Goal: Transaction & Acquisition: Purchase product/service

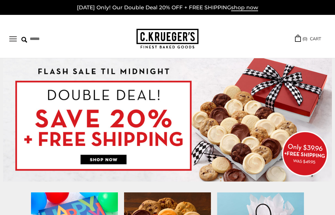
click at [109, 159] on img at bounding box center [167, 120] width 329 height 124
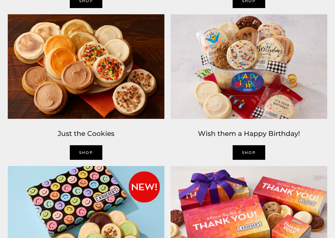
scroll to position [521, 0]
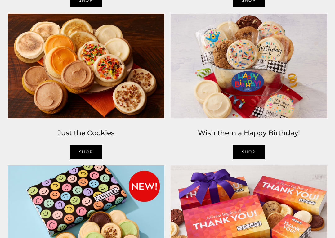
click at [95, 93] on img at bounding box center [86, 66] width 163 height 111
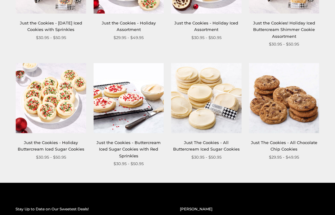
scroll to position [519, 0]
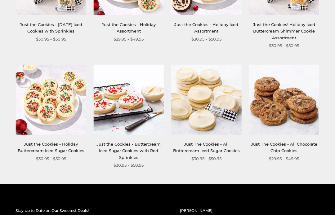
click at [213, 112] on img at bounding box center [206, 100] width 70 height 70
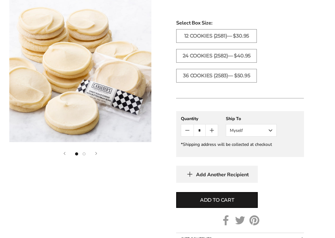
scroll to position [323, 0]
click at [273, 130] on button "Myself" at bounding box center [251, 130] width 51 height 12
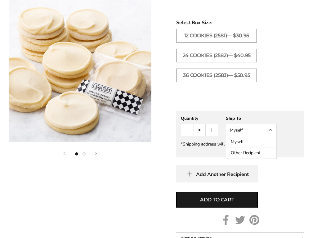
click at [258, 154] on button "Other Recipient" at bounding box center [251, 152] width 50 height 11
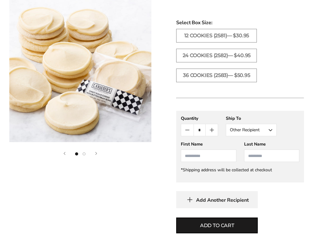
click at [214, 156] on input "First Name" at bounding box center [208, 156] width 55 height 12
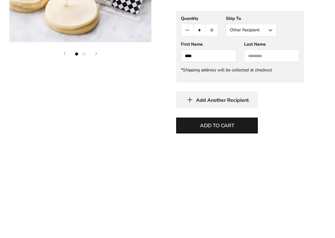
type input "****"
click at [268, 150] on input "Last Name" at bounding box center [271, 156] width 55 height 12
type input "*******"
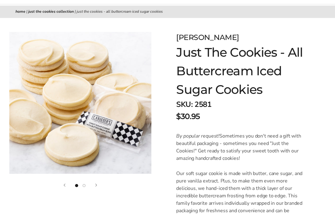
scroll to position [0, 0]
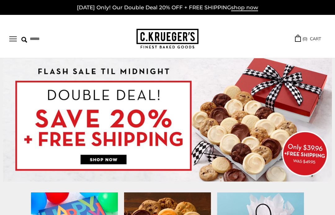
click at [118, 146] on img at bounding box center [167, 120] width 329 height 124
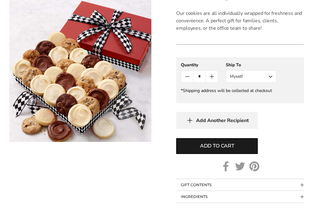
scroll to position [293, 0]
click at [271, 77] on button "Myself" at bounding box center [251, 77] width 51 height 12
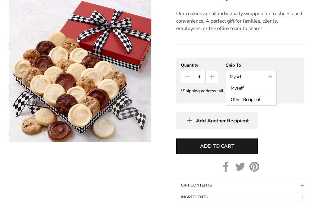
click at [261, 102] on button "Other Recipient" at bounding box center [251, 99] width 50 height 11
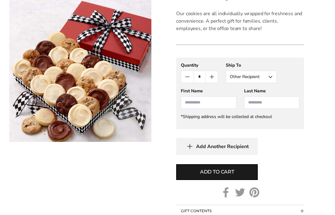
click at [215, 106] on input "First Name" at bounding box center [208, 103] width 55 height 12
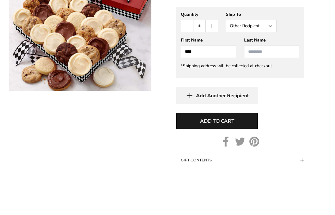
type input "****"
click at [268, 97] on input "Last Name" at bounding box center [271, 103] width 55 height 12
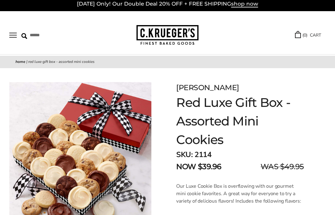
scroll to position [0, 0]
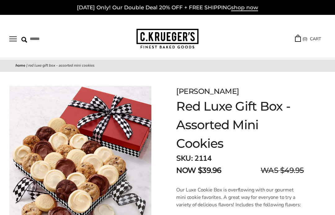
type input "********"
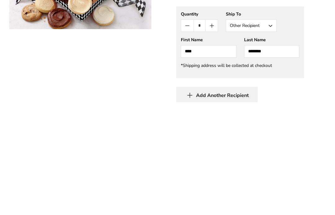
scroll to position [345, 0]
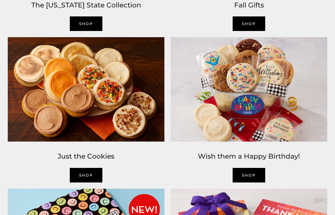
scroll to position [497, 0]
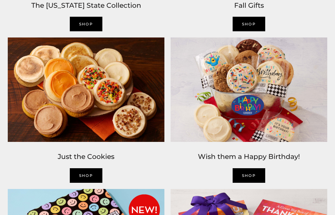
click at [98, 115] on img at bounding box center [86, 89] width 163 height 111
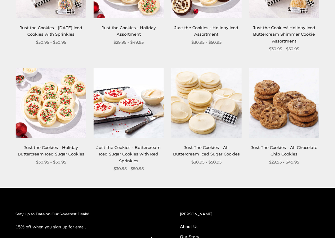
scroll to position [516, 0]
click at [212, 117] on img at bounding box center [206, 103] width 70 height 70
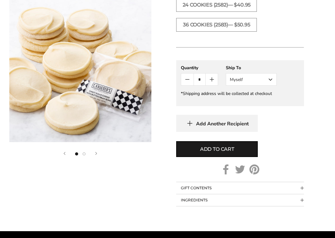
scroll to position [375, 0]
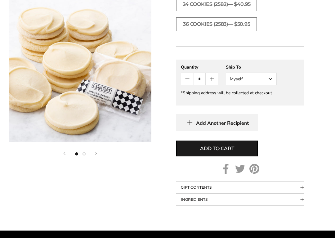
click at [270, 79] on button "Myself" at bounding box center [251, 79] width 51 height 12
click at [256, 106] on button "Other Recipient" at bounding box center [251, 101] width 50 height 11
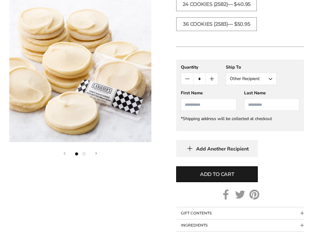
click at [203, 106] on input "First Name" at bounding box center [208, 104] width 55 height 12
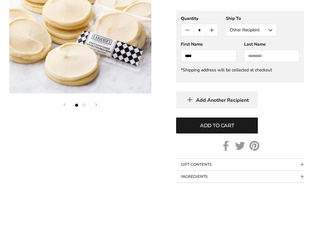
type input "****"
click at [269, 98] on input "Last Name" at bounding box center [271, 104] width 55 height 12
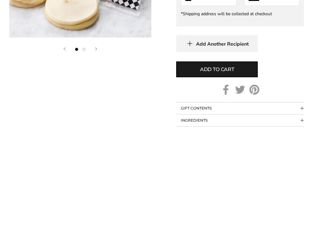
type input "*******"
click at [222, 171] on span "Add to cart" at bounding box center [217, 174] width 34 height 7
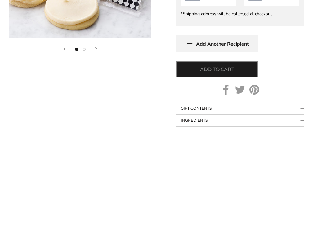
scroll to position [480, 0]
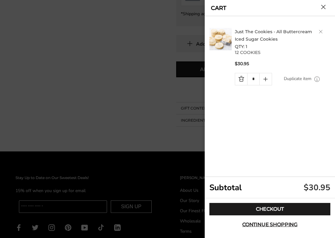
click at [278, 208] on link "Checkout" at bounding box center [269, 209] width 121 height 12
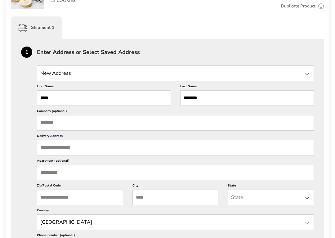
scroll to position [143, 0]
click at [80, 155] on input "Delivery Address" at bounding box center [175, 148] width 277 height 16
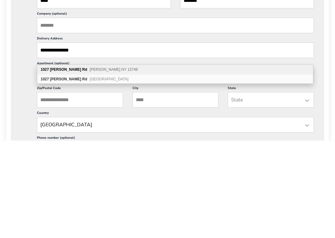
type input "**********"
click at [115, 163] on div "[STREET_ADDRESS][PERSON_NAME][PERSON_NAME]" at bounding box center [175, 168] width 276 height 10
type input "**********"
type input "*******"
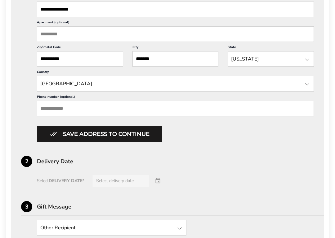
click at [135, 142] on button "Save address to continue" at bounding box center [99, 135] width 125 height 16
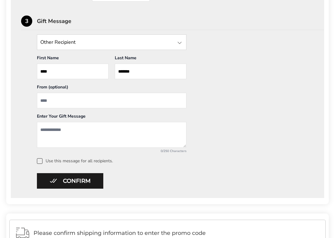
click at [82, 132] on textarea "Add a message" at bounding box center [112, 135] width 150 height 26
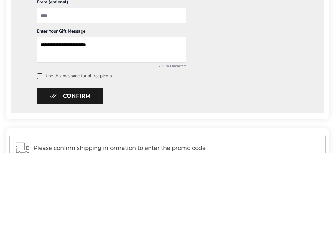
type textarea "**********"
click at [90, 173] on button "Confirm" at bounding box center [70, 181] width 66 height 16
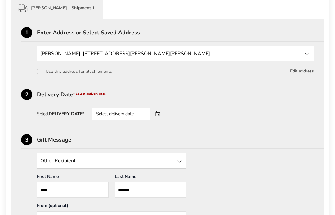
scroll to position [162, 0]
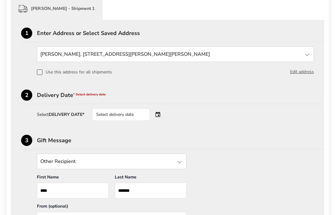
click at [143, 115] on div "Select delivery date" at bounding box center [121, 115] width 58 height 12
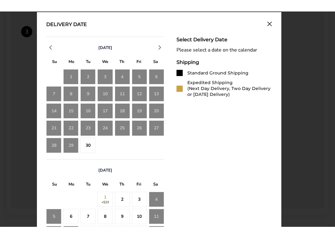
scroll to position [283, 0]
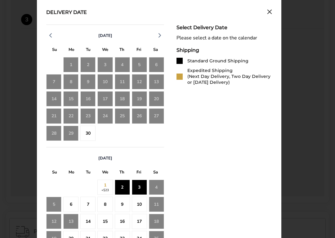
click at [91, 135] on div "30" at bounding box center [87, 133] width 15 height 15
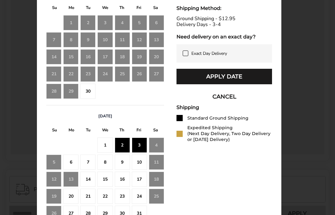
scroll to position [324, 0]
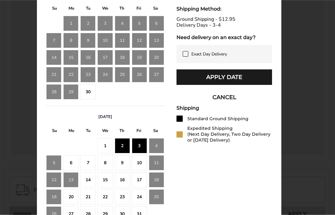
click at [108, 146] on div "1" at bounding box center [104, 146] width 15 height 15
click at [127, 147] on div "2" at bounding box center [122, 146] width 15 height 15
click at [246, 85] on button "Apply Date" at bounding box center [225, 78] width 96 height 16
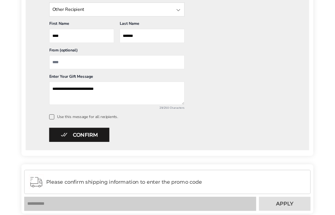
scroll to position [283, 0]
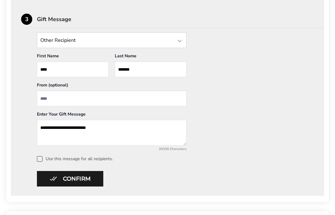
click at [182, 41] on div at bounding box center [179, 40] width 7 height 7
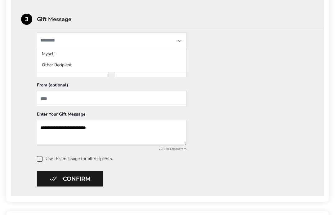
click at [259, 135] on div "**********" at bounding box center [167, 97] width 293 height 129
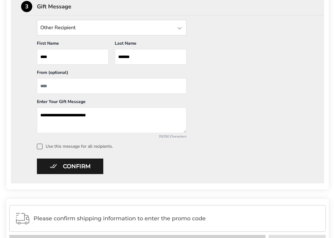
scroll to position [296, 0]
click at [88, 167] on button "Confirm" at bounding box center [70, 167] width 66 height 16
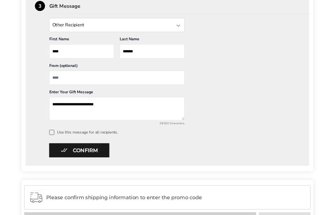
scroll to position [106, 0]
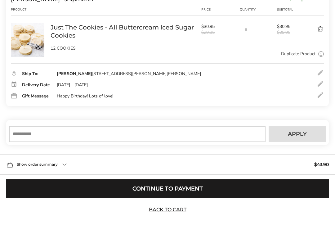
click at [167, 191] on button "Continue to Payment" at bounding box center [167, 188] width 323 height 19
